Goal: Information Seeking & Learning: Learn about a topic

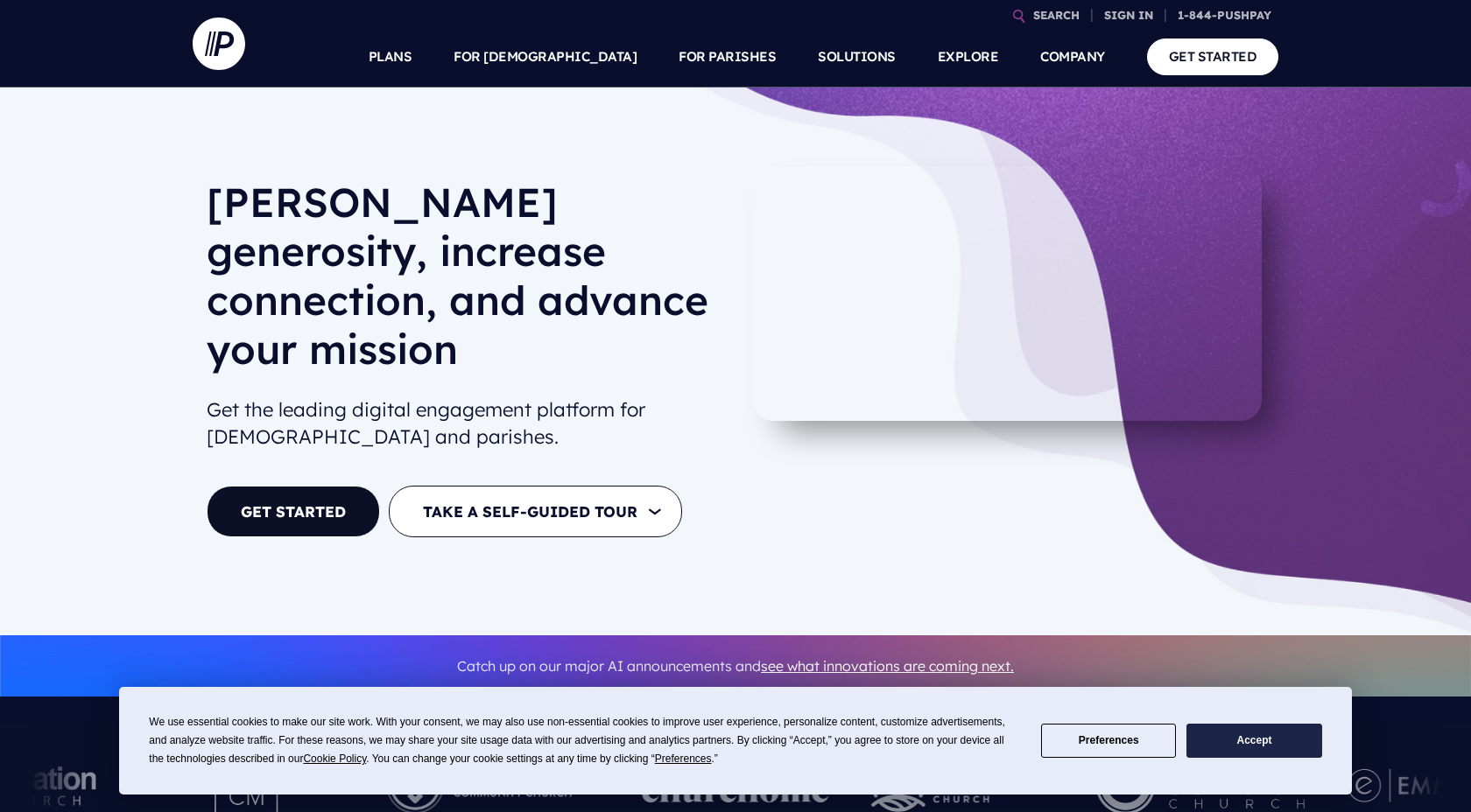
click at [1287, 754] on button "Accept" at bounding box center [1253, 741] width 135 height 34
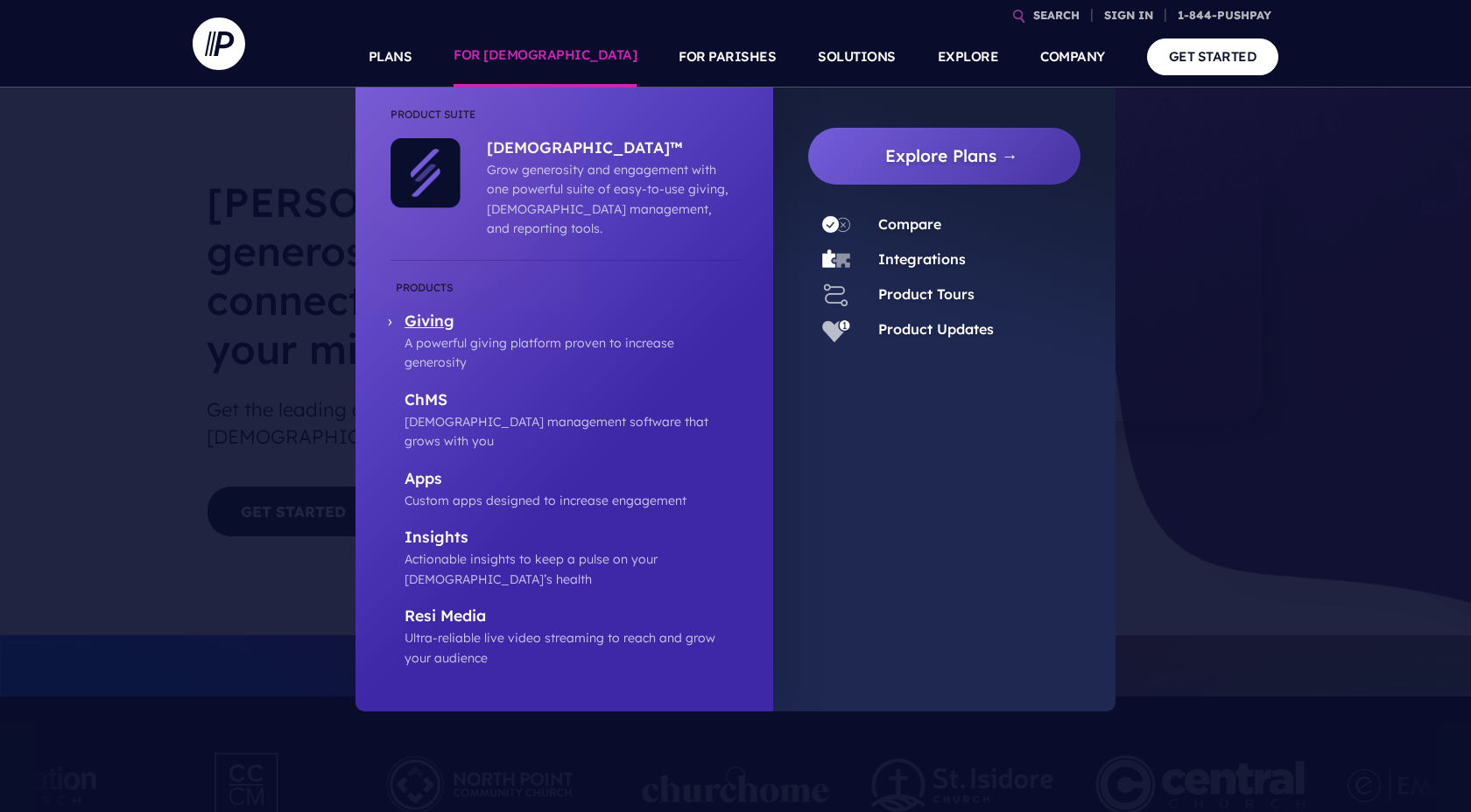
click at [425, 311] on p "Giving" at bounding box center [571, 322] width 333 height 22
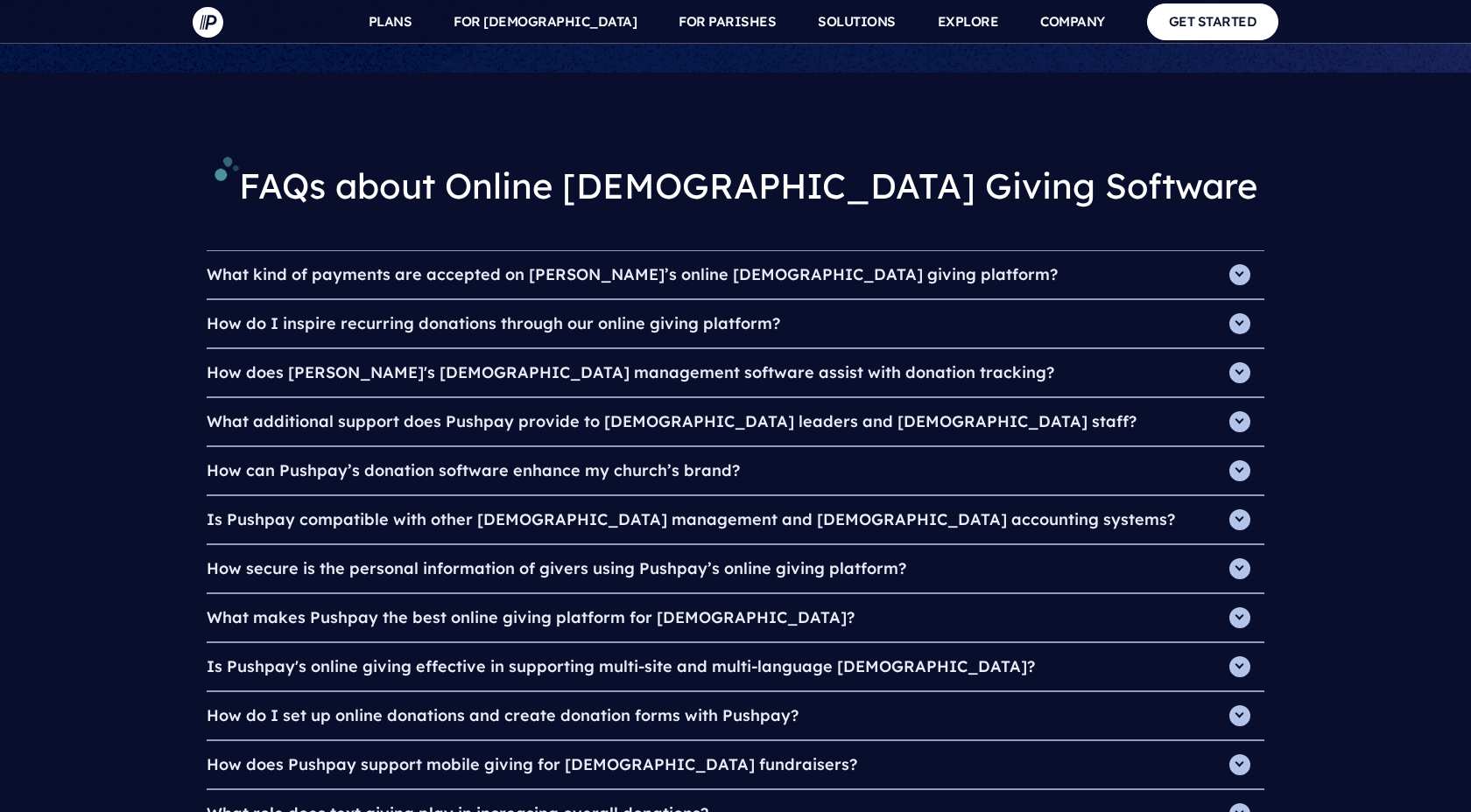
scroll to position [5886, 0]
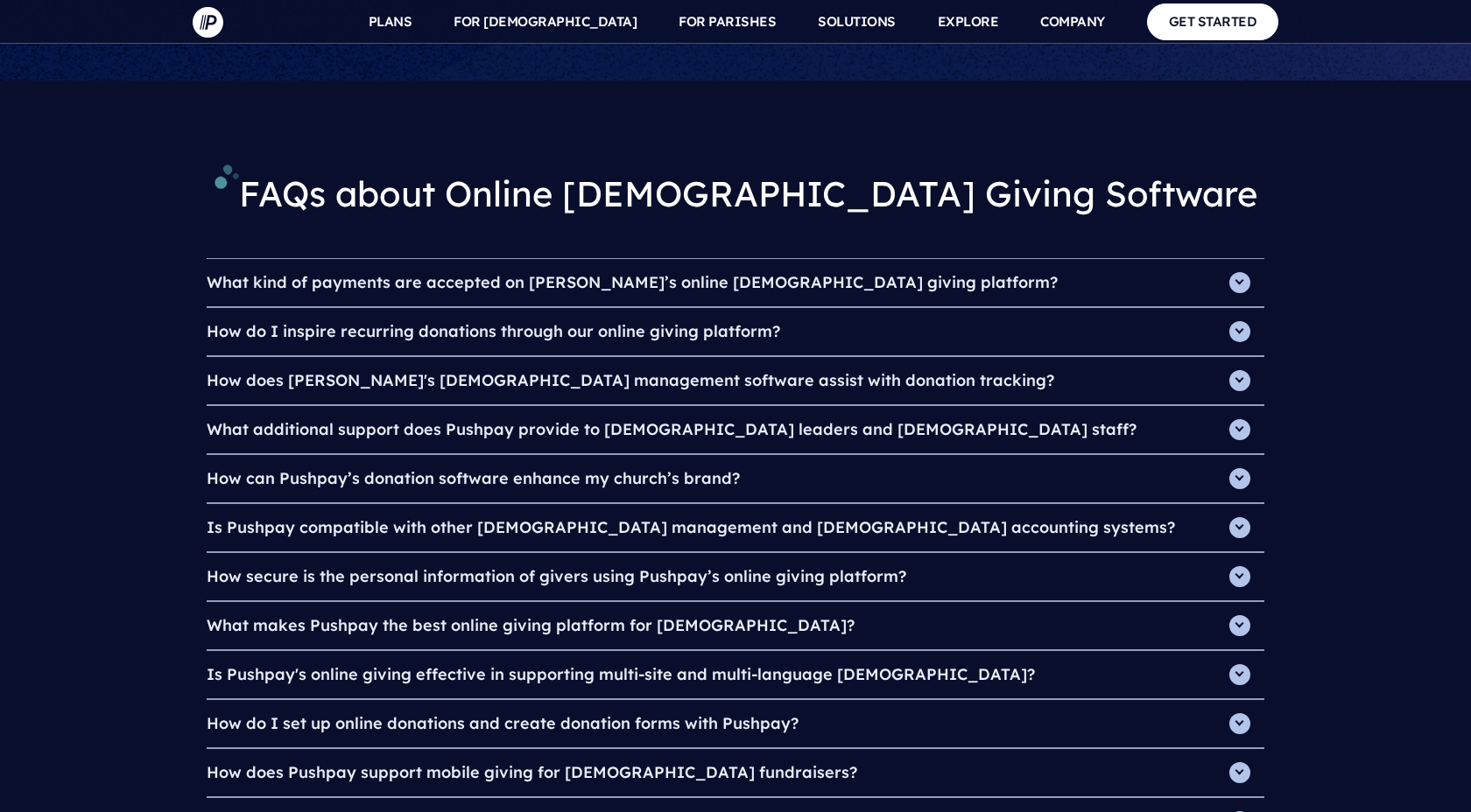
click at [1235, 259] on h4 "What kind of payments are accepted on Pushpay’s online church giving platform?" at bounding box center [735, 282] width 1057 height 47
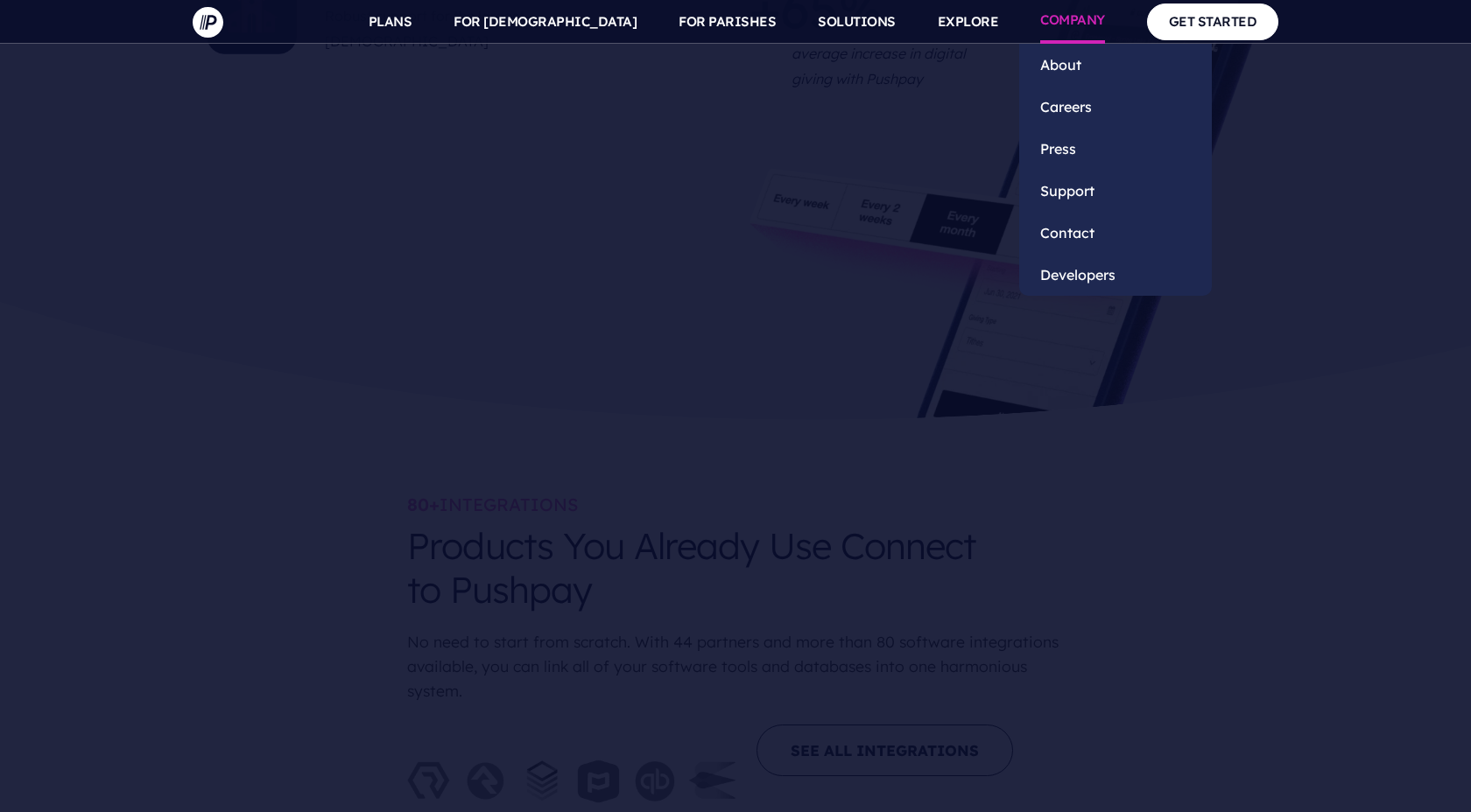
scroll to position [4741, 0]
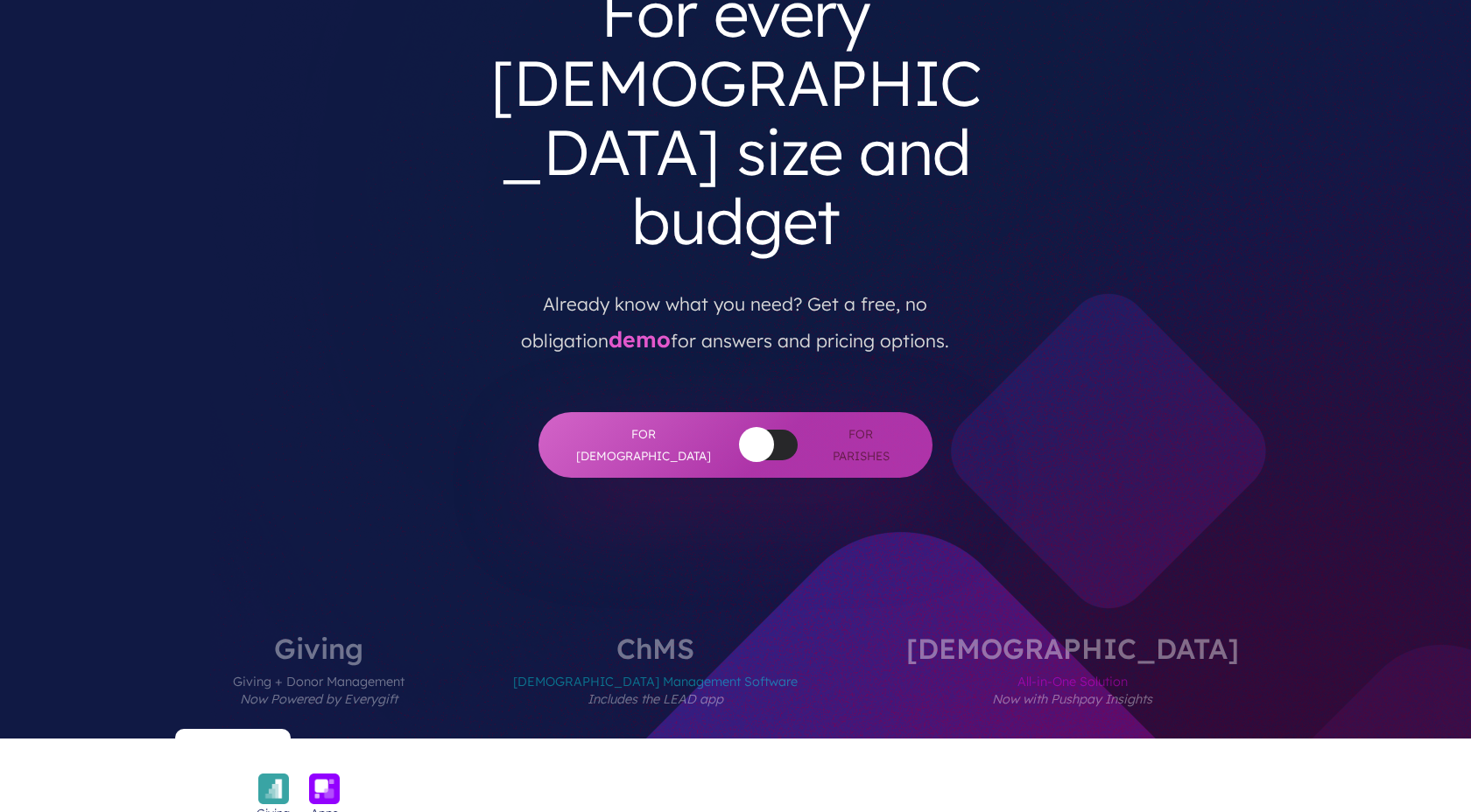
scroll to position [209, 0]
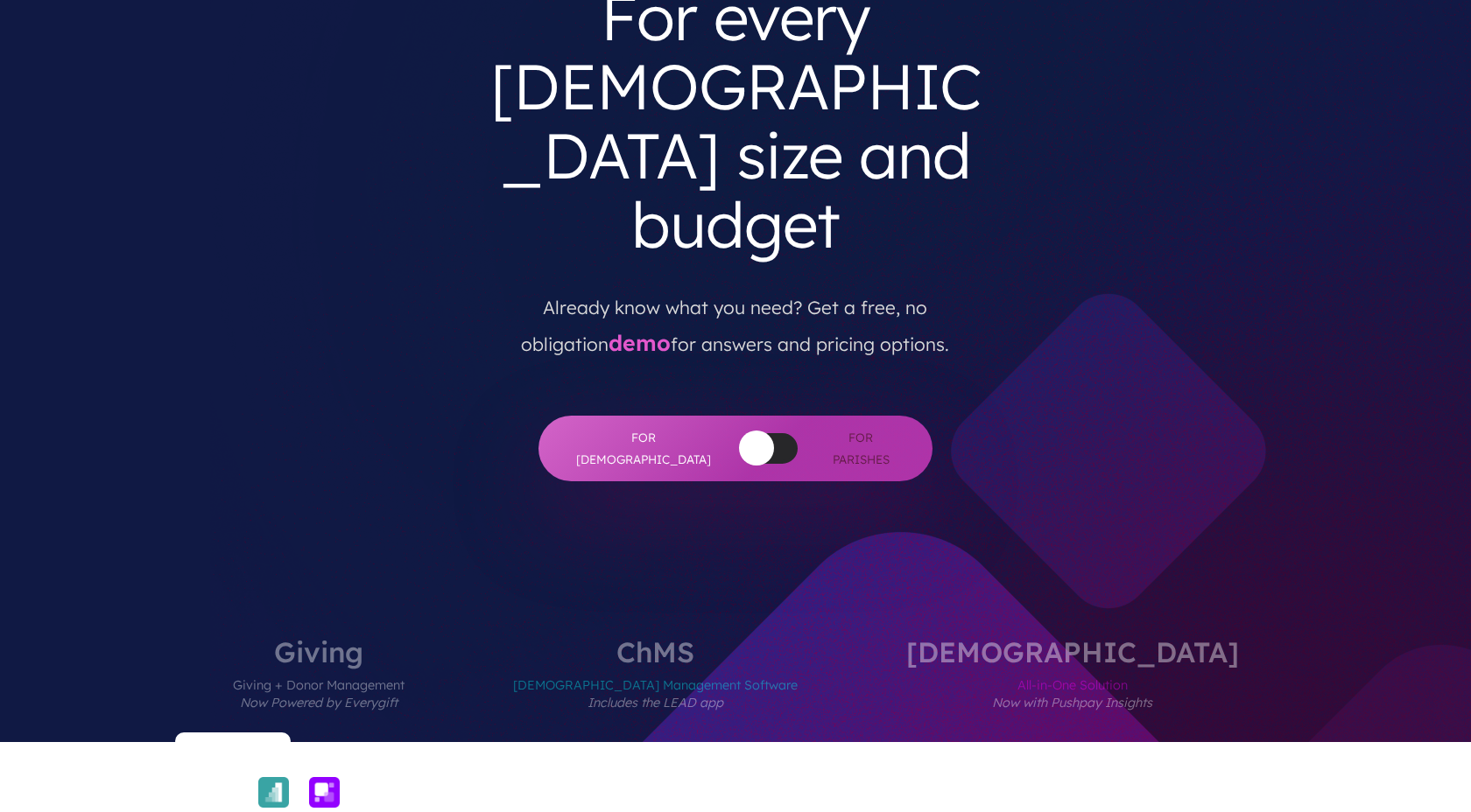
click at [739, 431] on button "button" at bounding box center [756, 448] width 35 height 35
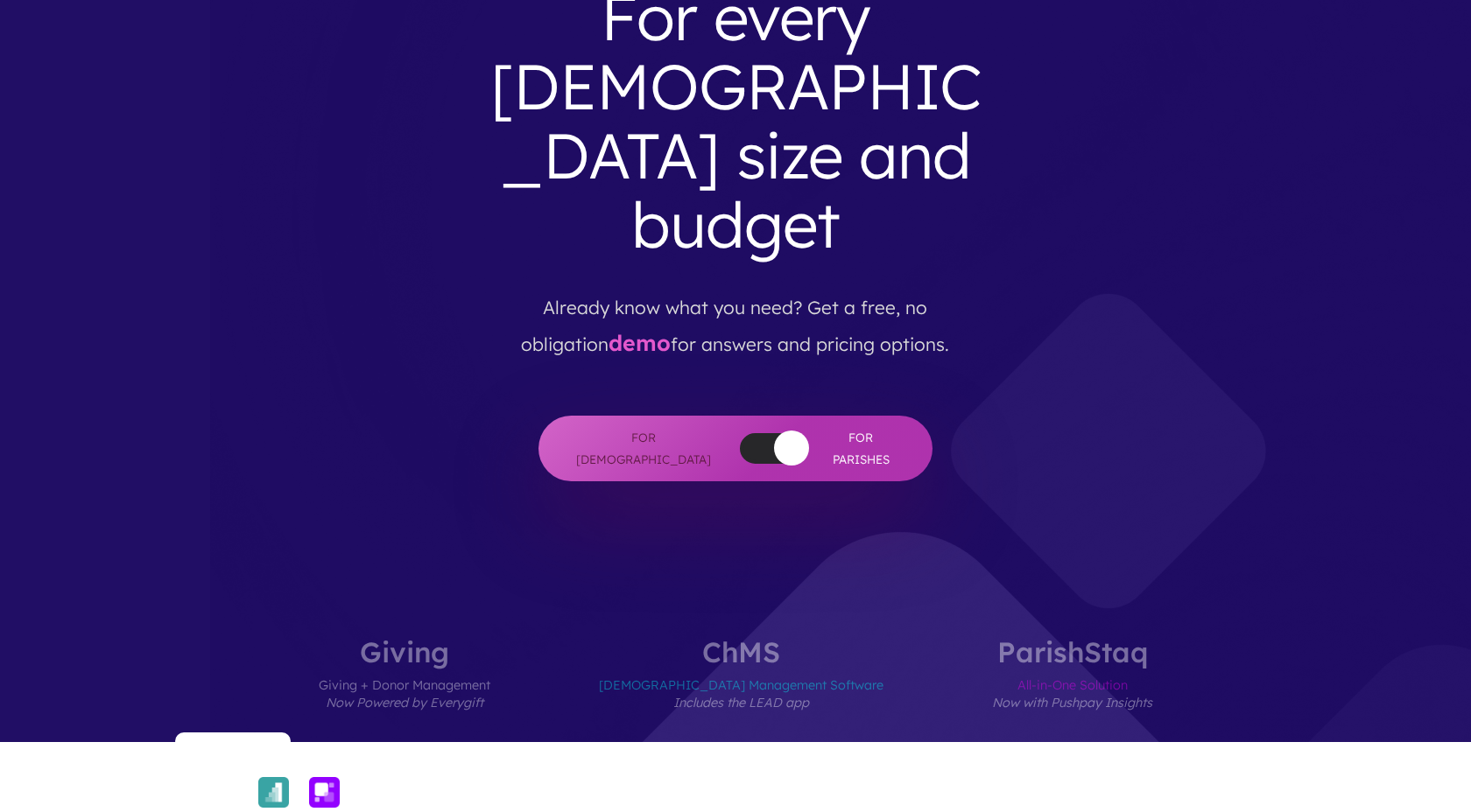
click at [774, 431] on button "button" at bounding box center [791, 448] width 35 height 35
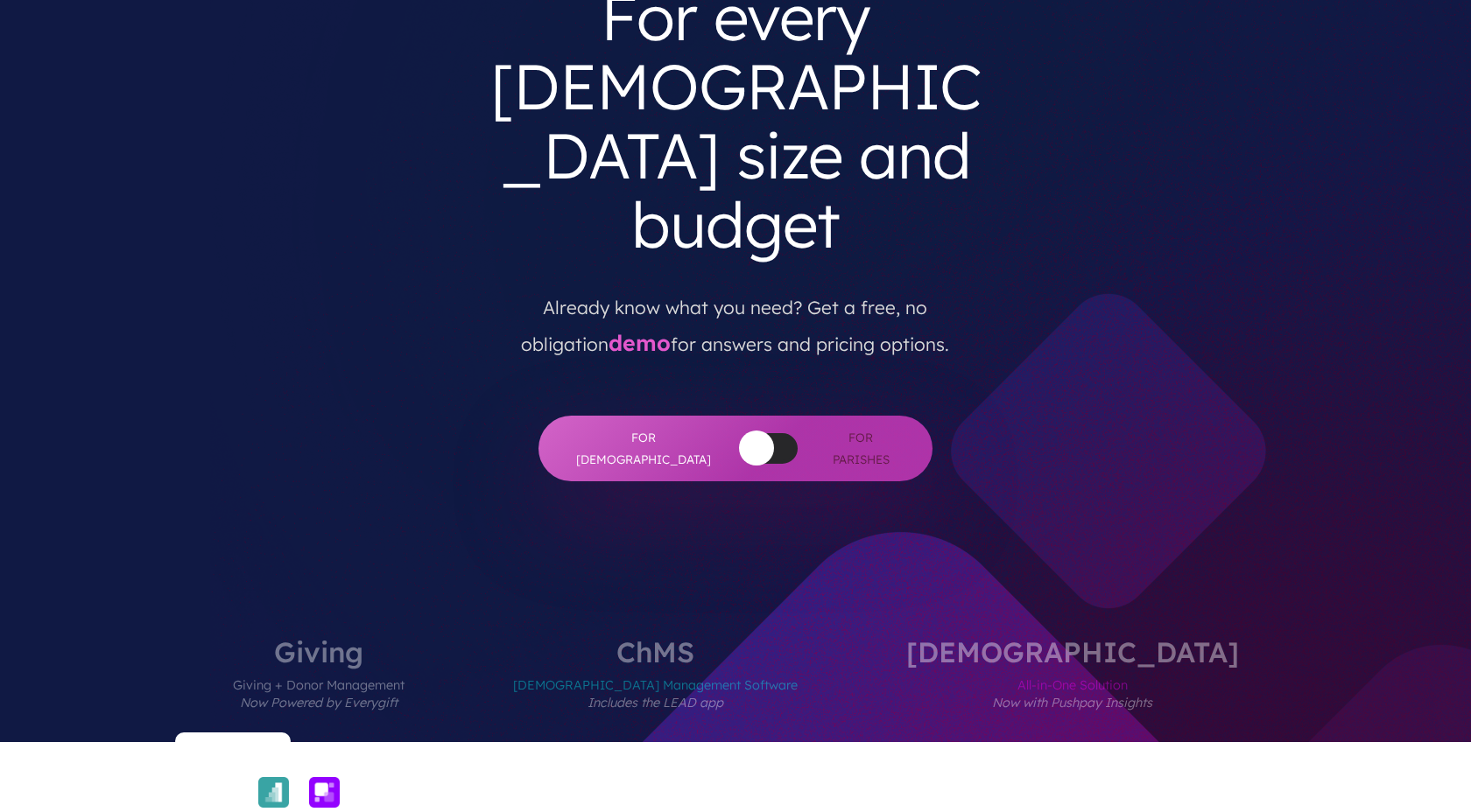
click at [747, 434] on div at bounding box center [769, 449] width 58 height 31
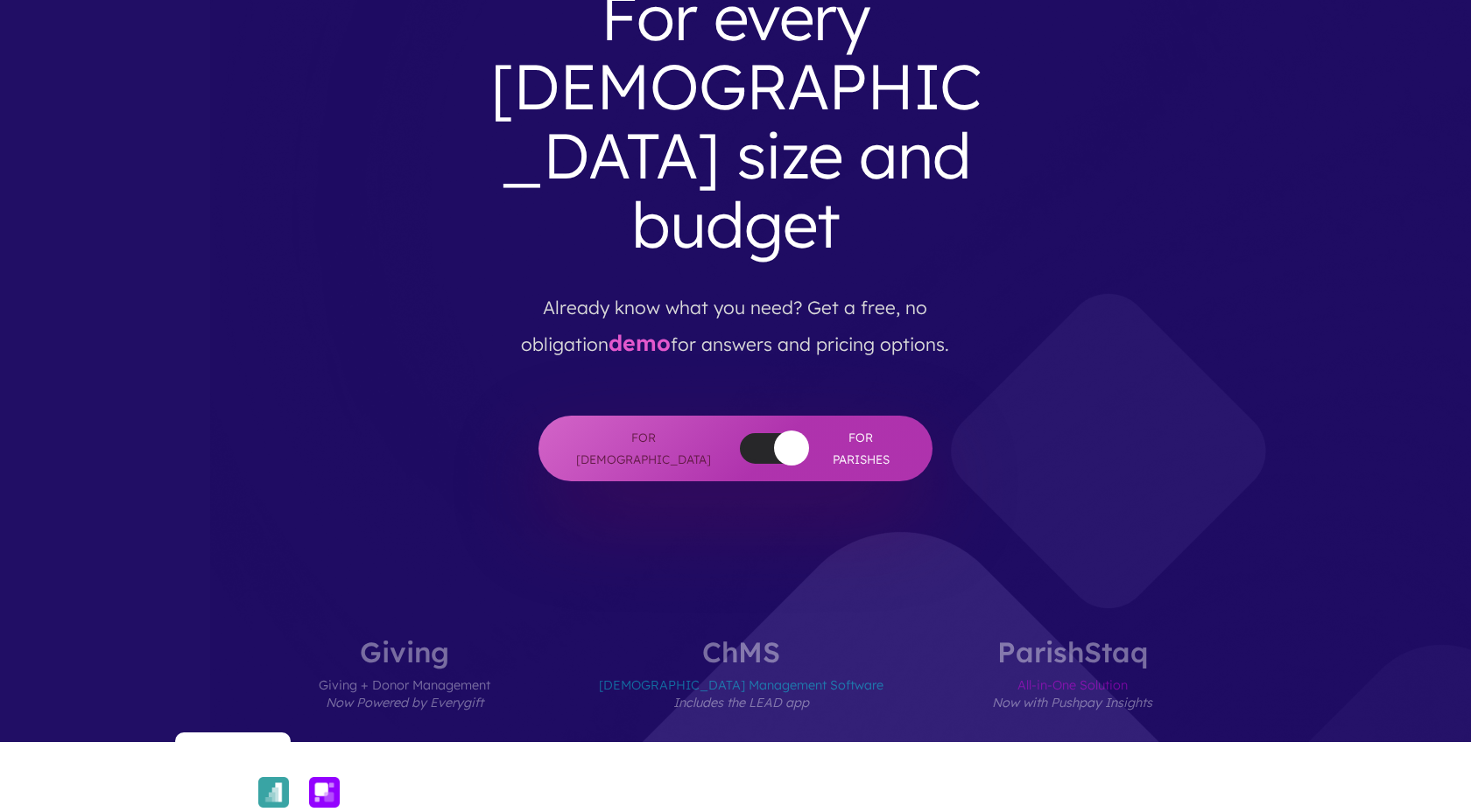
click at [774, 431] on button "button" at bounding box center [791, 448] width 35 height 35
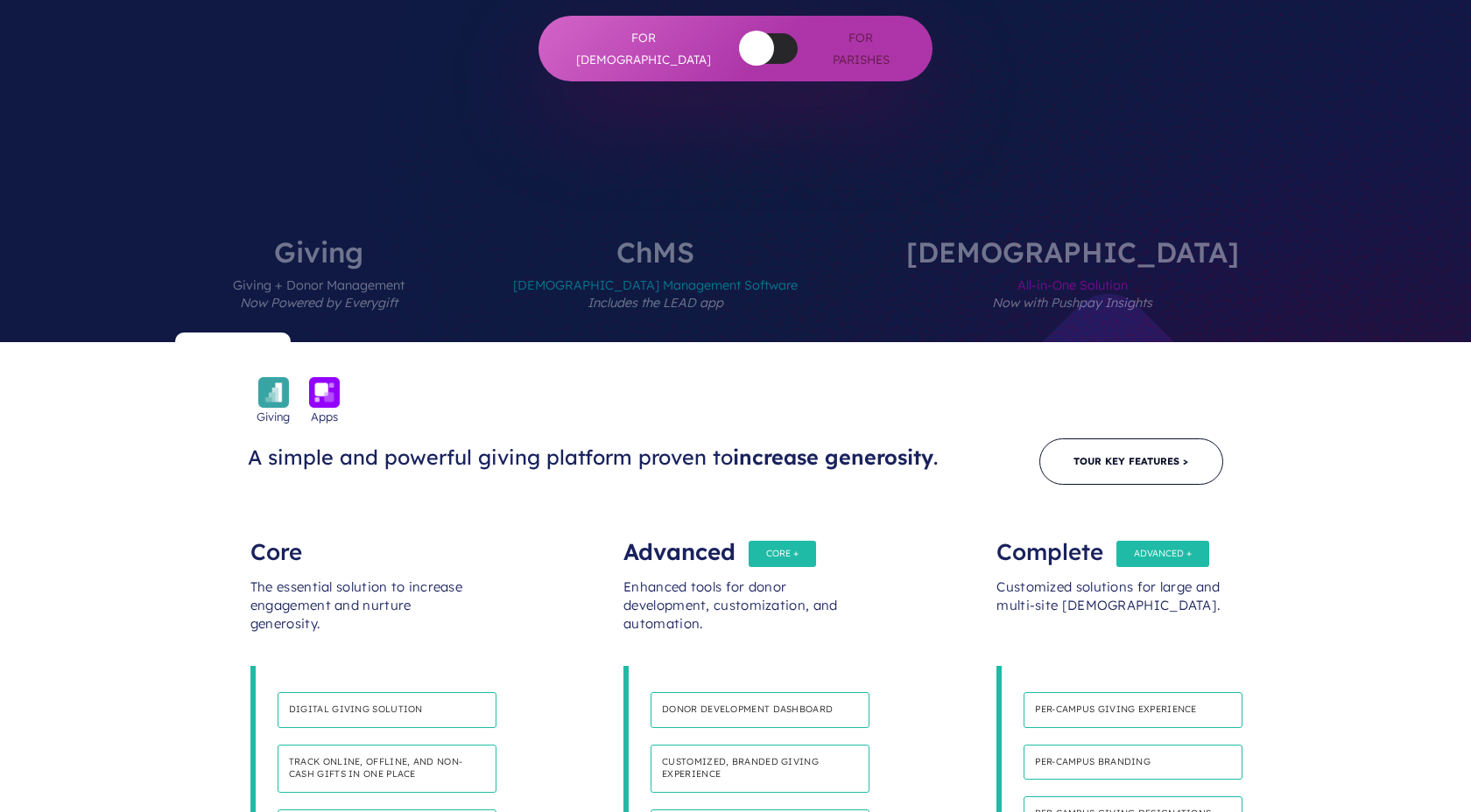
scroll to position [0, 0]
